Goal: Task Accomplishment & Management: Complete application form

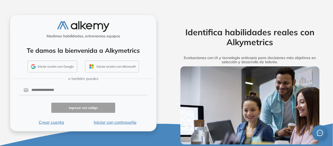
click at [69, 66] on button "Iniciar sesión con Google" at bounding box center [52, 67] width 50 height 12
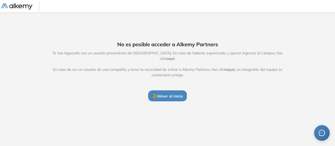
click at [174, 56] on span "aquí" at bounding box center [171, 58] width 8 height 5
